Goal: Information Seeking & Learning: Check status

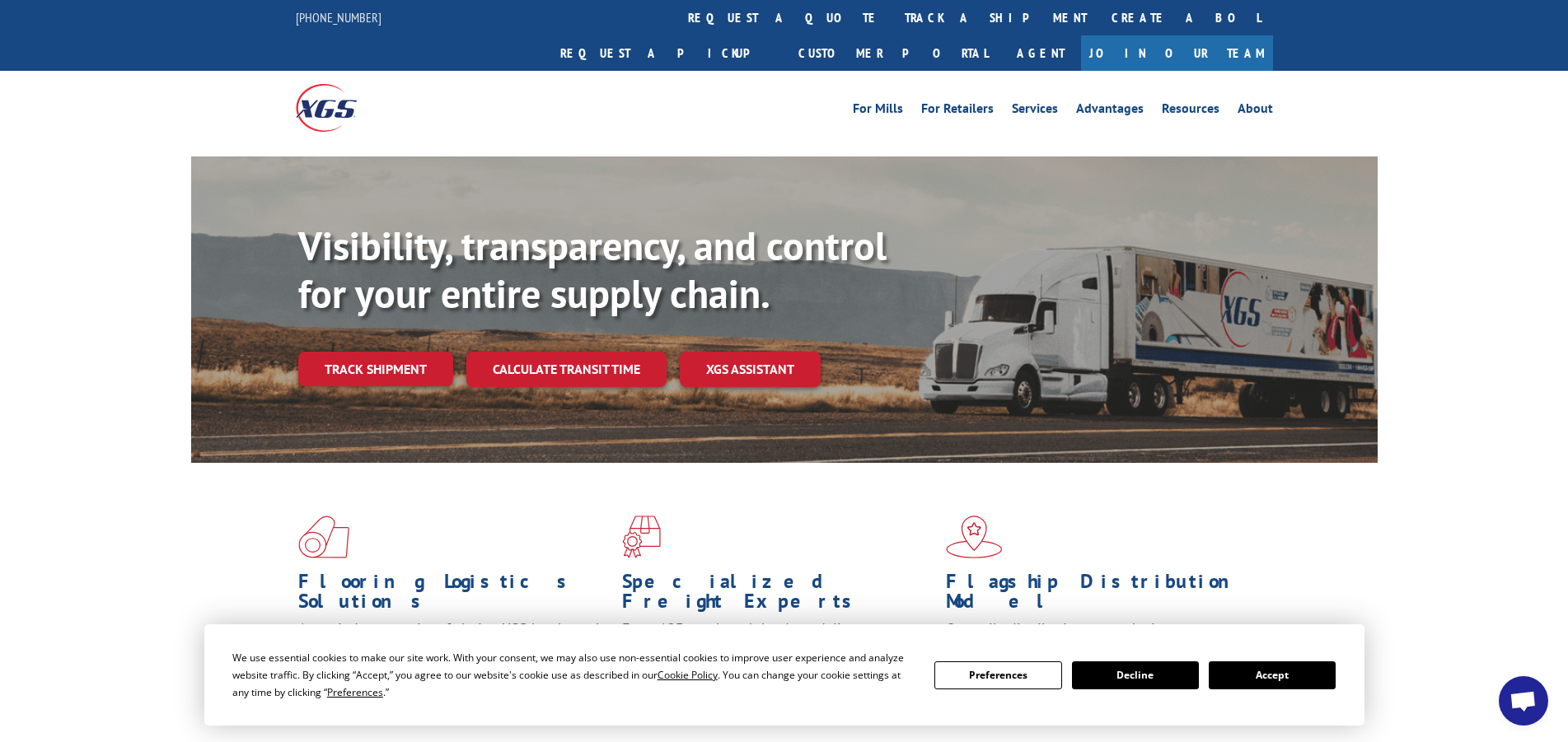
click at [1235, 677] on button "Accept" at bounding box center [1272, 676] width 127 height 28
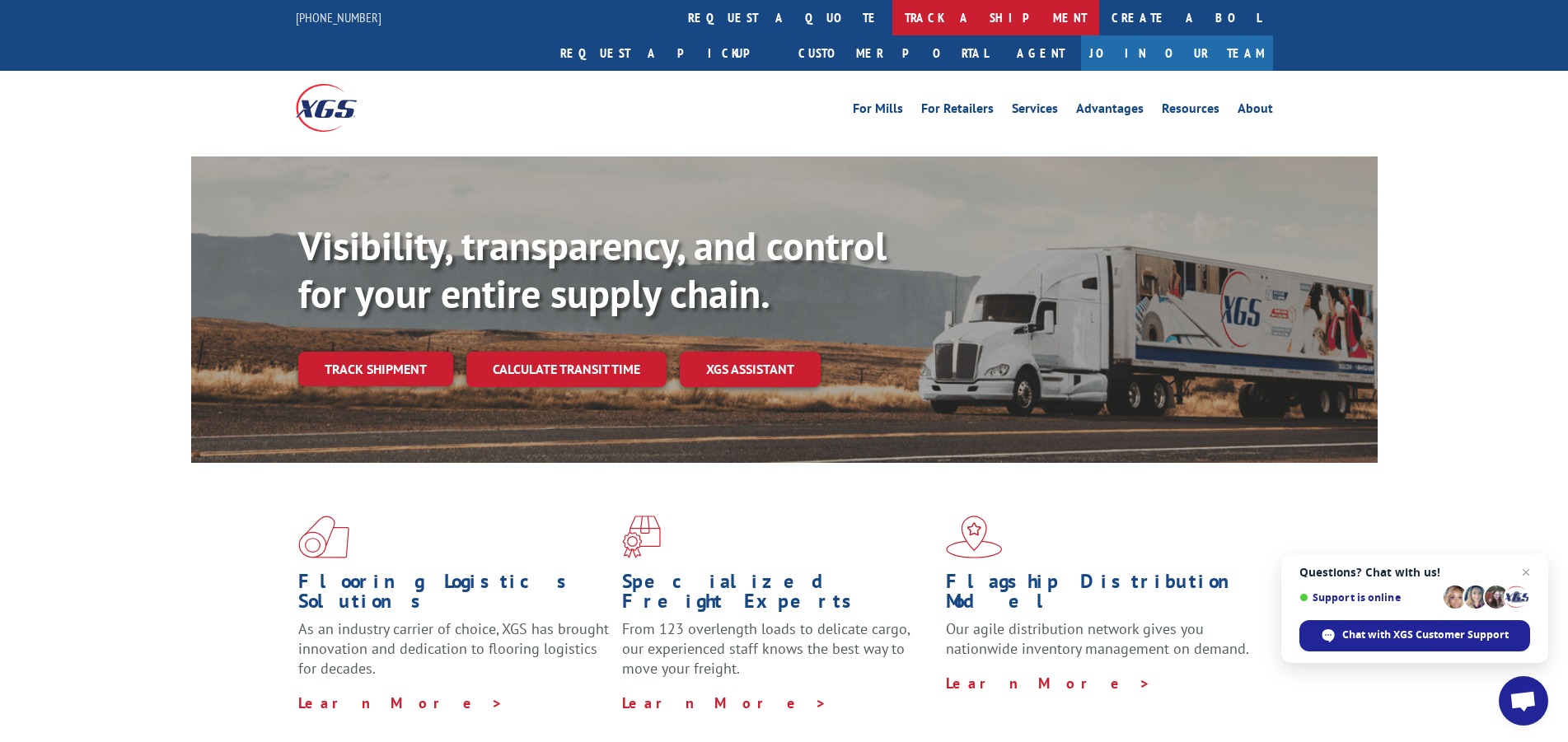
click at [893, 26] on link "track a shipment" at bounding box center [996, 17] width 207 height 36
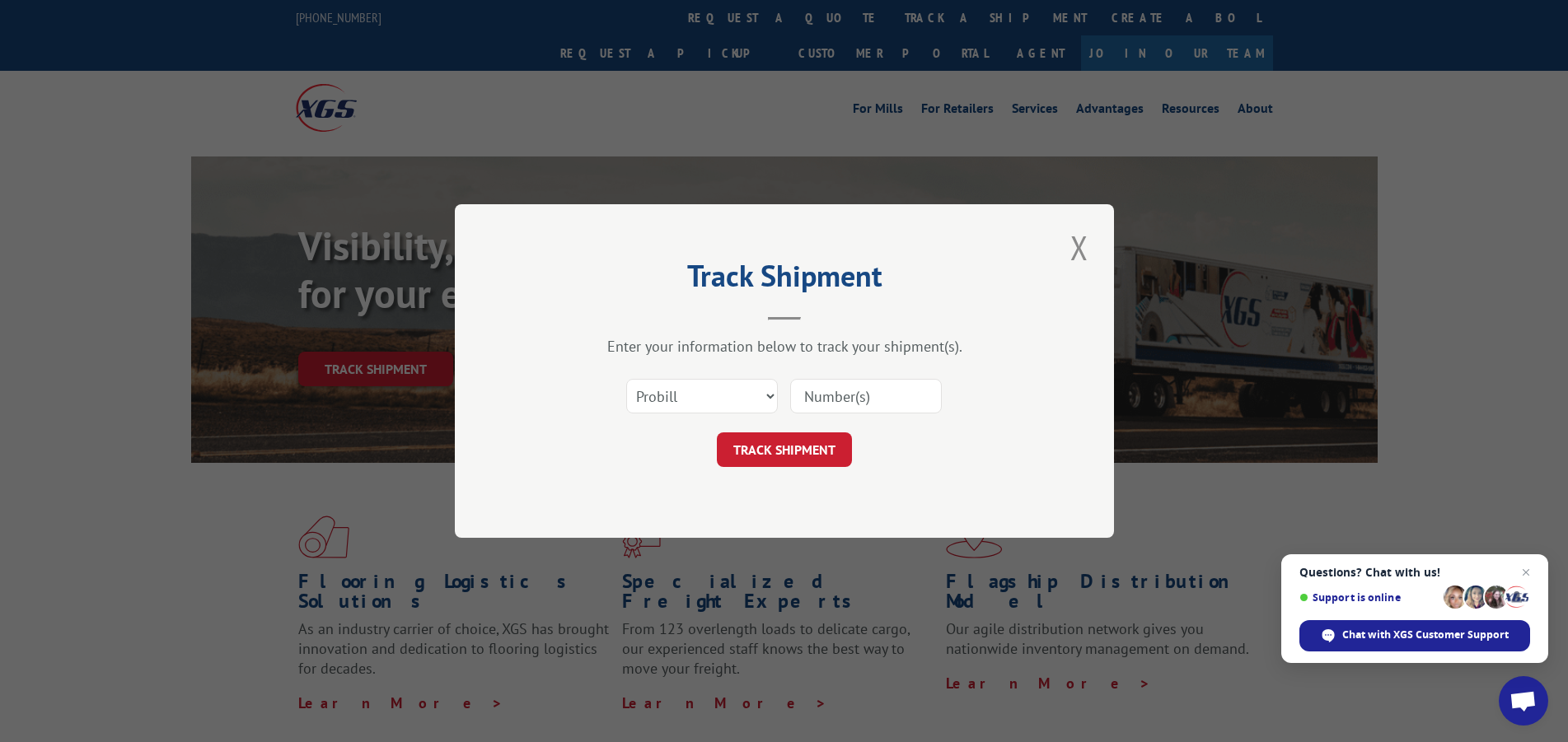
click at [870, 397] on input at bounding box center [866, 396] width 151 height 35
type input "17009329"
click button "TRACK SHIPMENT" at bounding box center [784, 450] width 135 height 35
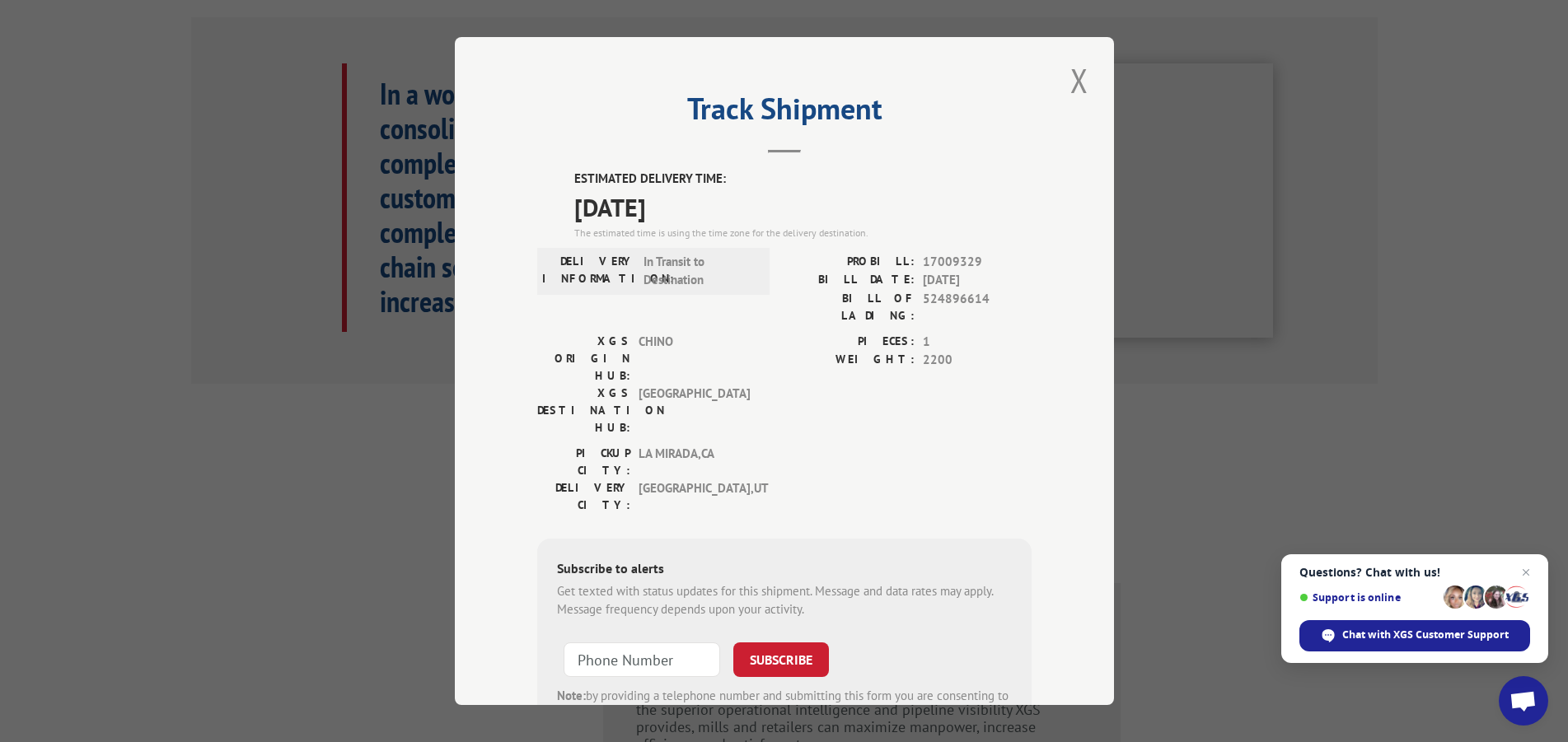
scroll to position [826, 0]
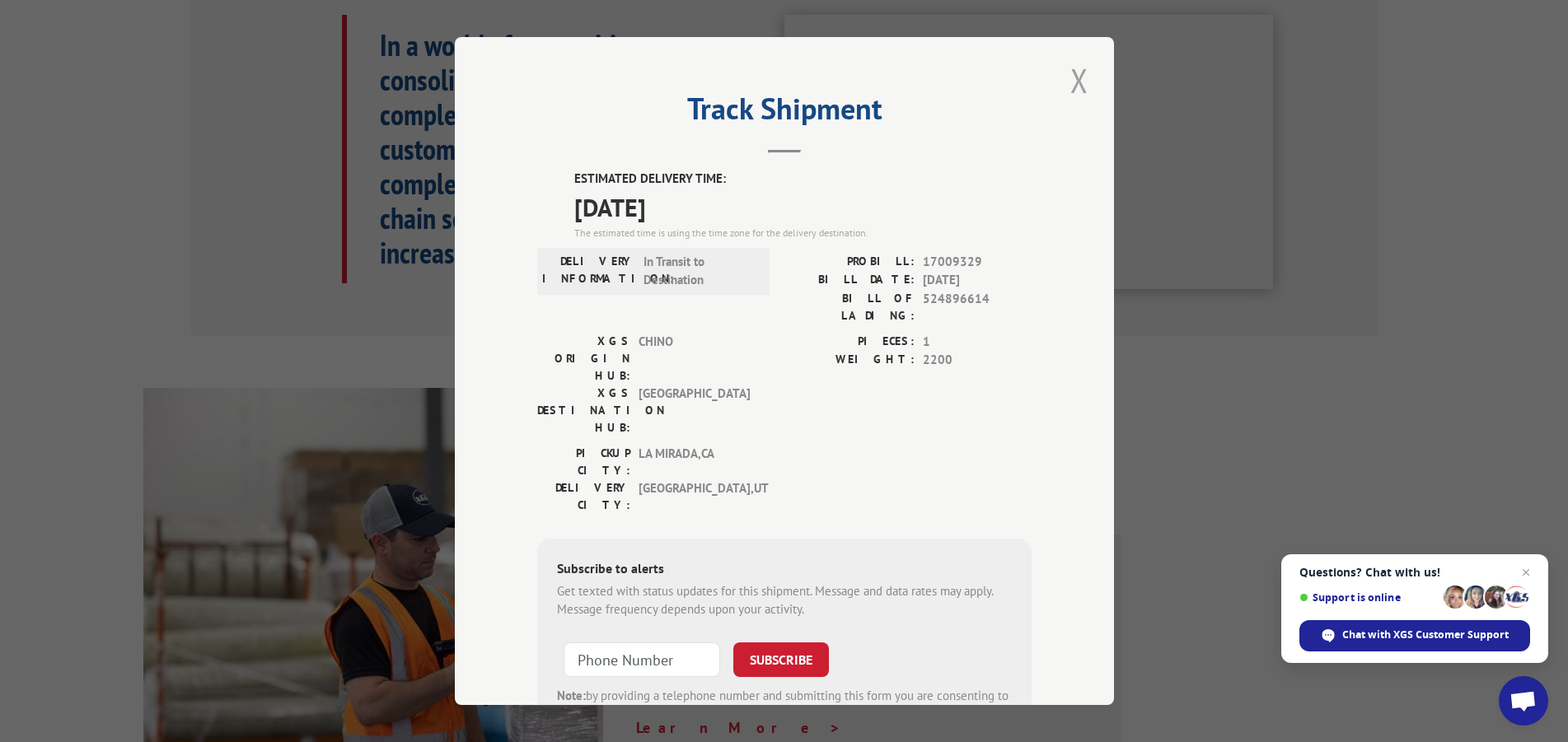
click at [1066, 87] on button "Close modal" at bounding box center [1080, 80] width 28 height 45
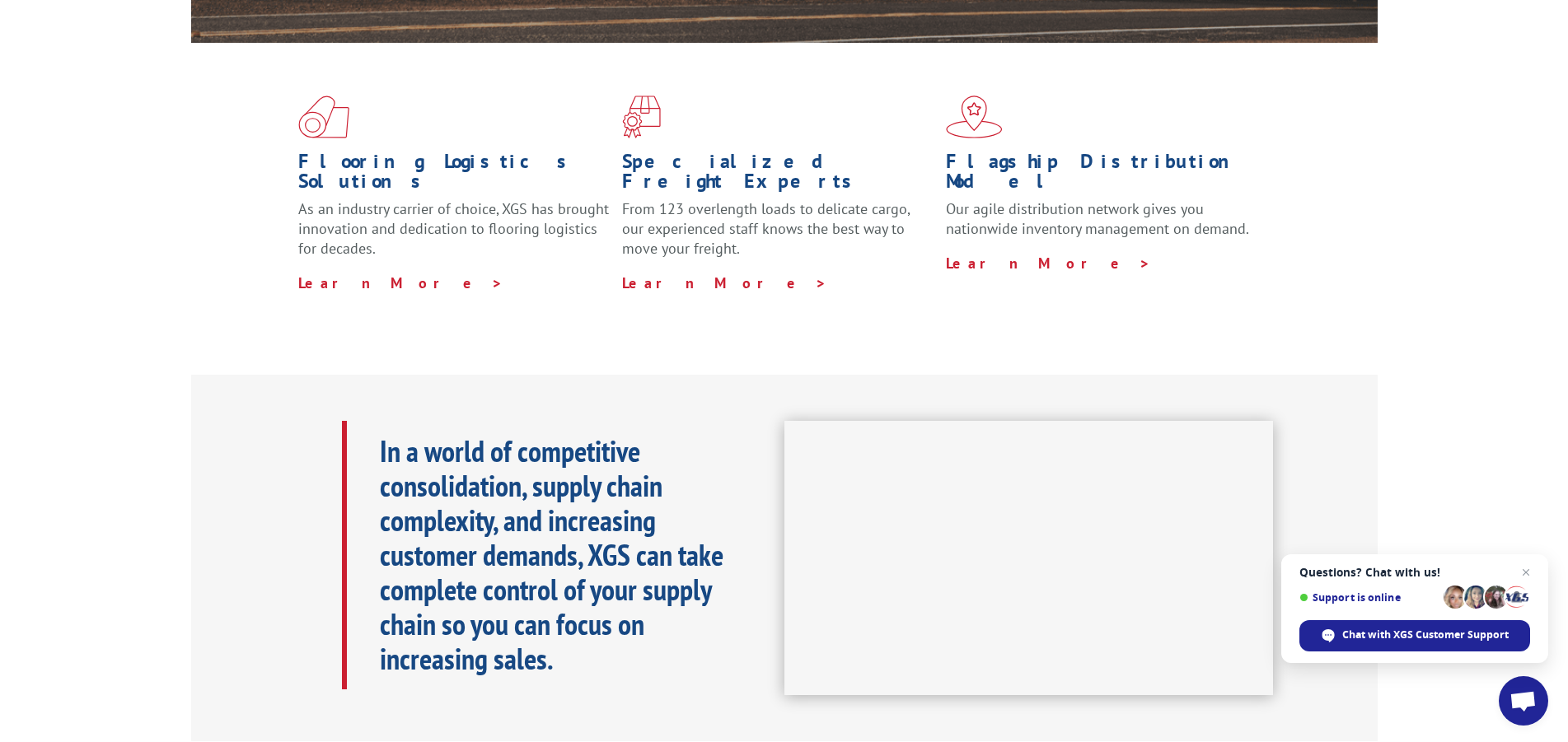
scroll to position [0, 0]
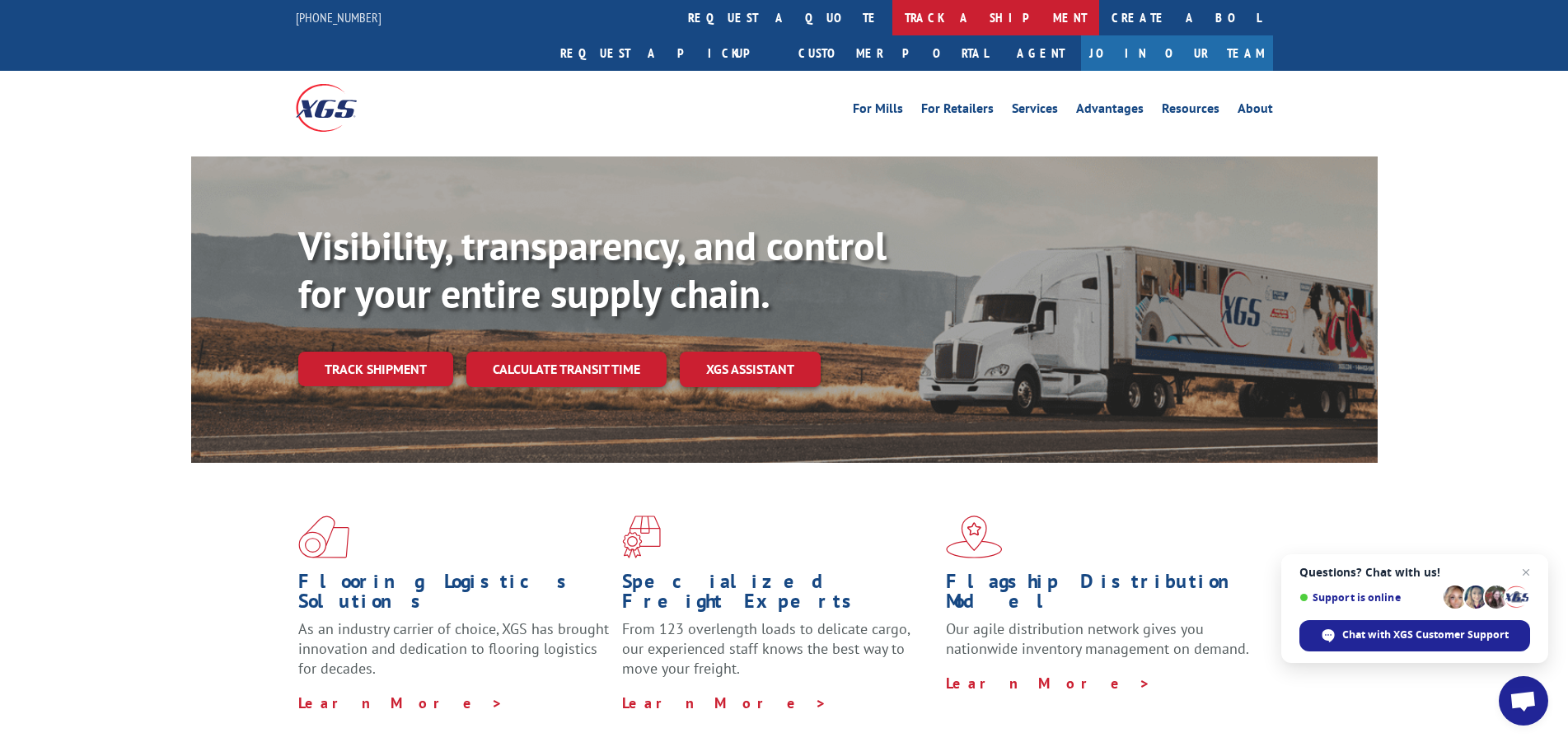
click at [893, 16] on link "track a shipment" at bounding box center [996, 17] width 207 height 36
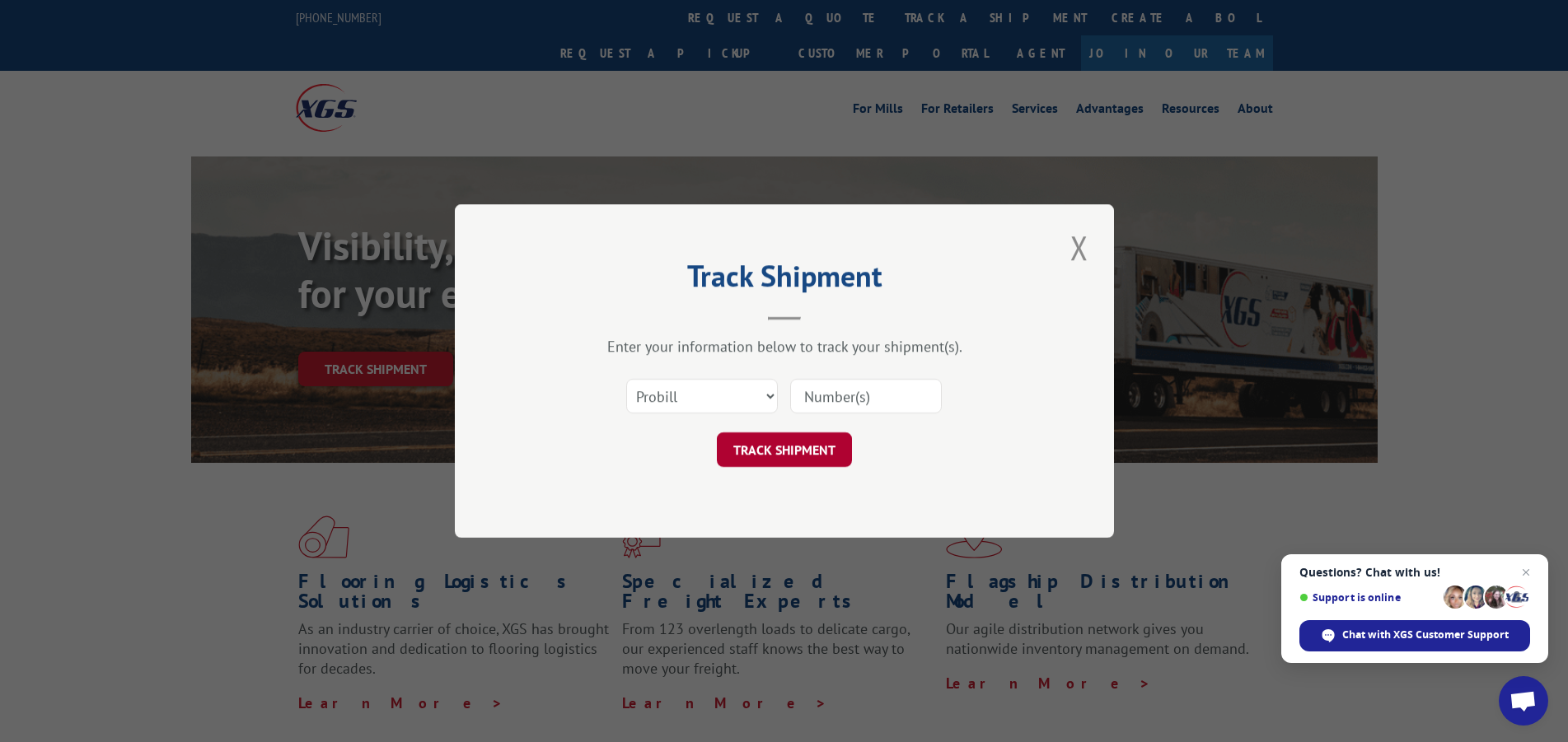
click at [791, 453] on button "TRACK SHIPMENT" at bounding box center [784, 450] width 135 height 35
click at [1076, 251] on button "Close modal" at bounding box center [1080, 247] width 28 height 45
